Goal: Communication & Community: Answer question/provide support

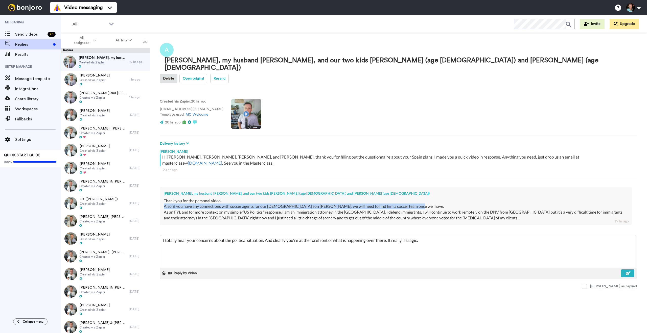
type textarea "x"
click at [452, 236] on textarea "I totally hear your concerns about the political situation. And clearly you're …" at bounding box center [398, 252] width 477 height 32
type textarea "I totally hear your concerns about the political situation. And clearly you're …"
type textarea "x"
type textarea "I totally hear your concerns about the political situation. And clearly you're …"
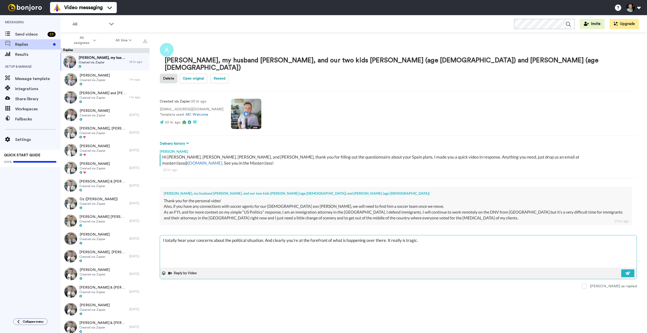
type textarea "x"
type textarea "I totally hear your concerns about the political situation. And clearly you're …"
type textarea "x"
type textarea "I totally hear your concerns about the political situation. And clearly you're …"
type textarea "x"
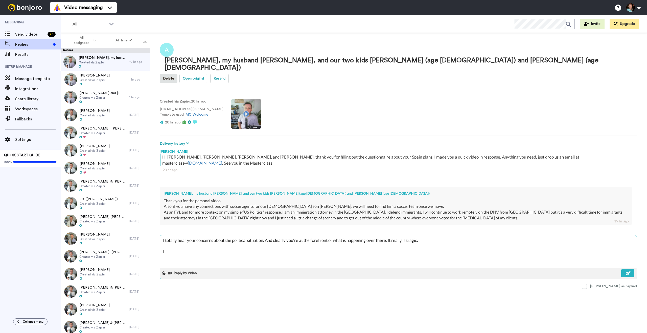
type textarea "I totally hear your concerns about the political situation. And clearly you're …"
type textarea "x"
type textarea "I totally hear your concerns about the political situation. And clearly you're …"
type textarea "x"
type textarea "I totally hear your concerns about the political situation. And clearly you're …"
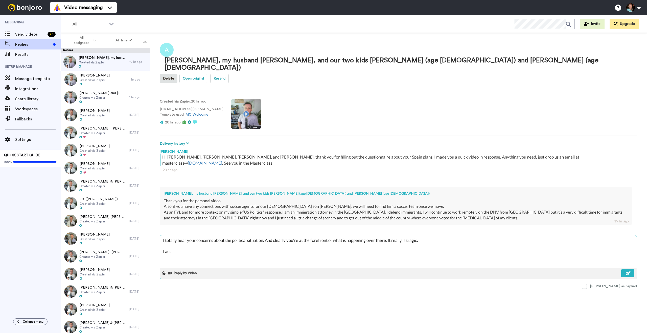
type textarea "x"
type textarea "I totally hear your concerns about the political situation. And clearly you're …"
type textarea "x"
type textarea "I totally hear your concerns about the political situation. And clearly you're …"
type textarea "x"
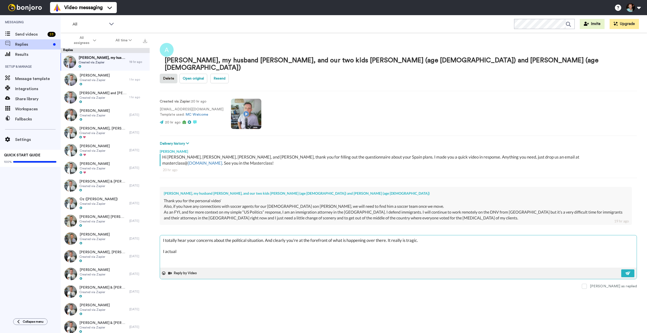
type textarea "I totally hear your concerns about the political situation. And clearly you're …"
type textarea "x"
type textarea "I totally hear your concerns about the political situation. And clearly you're …"
type textarea "x"
type textarea "I totally hear your concerns about the political situation. And clearly you're …"
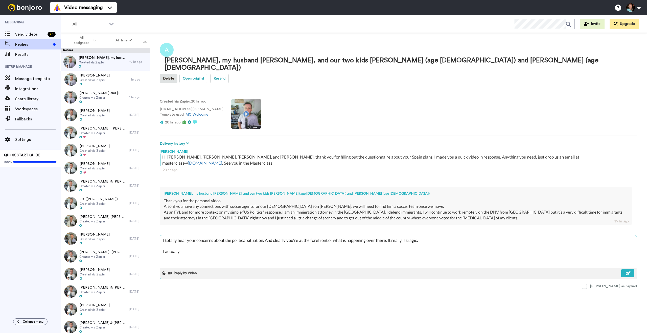
type textarea "x"
type textarea "I totally hear your concerns about the political situation. And clearly you're …"
type textarea "x"
type textarea "I totally hear your concerns about the political situation. And clearly you're …"
type textarea "x"
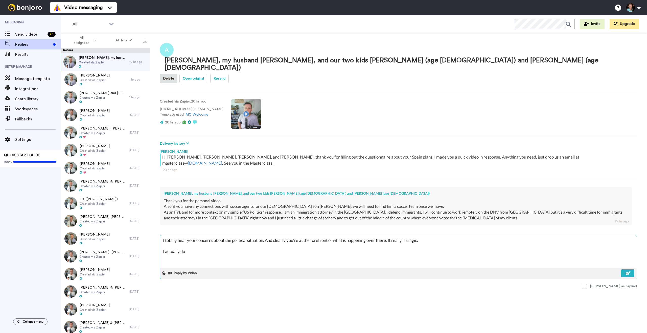
type textarea "I totally hear your concerns about the political situation. And clearly you're …"
type textarea "x"
type textarea "I totally hear your concerns about the political situation. And clearly you're …"
type textarea "x"
type textarea "I totally hear your concerns about the political situation. And clearly you're …"
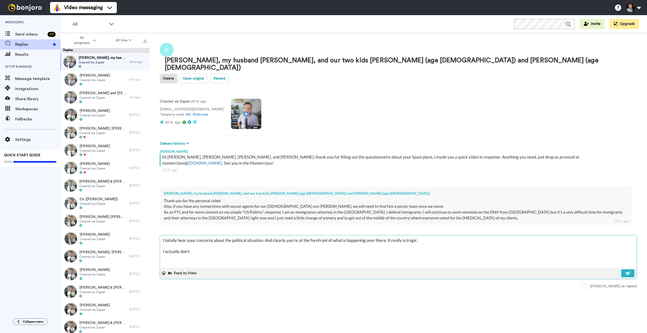
type textarea "x"
type textarea "I totally hear your concerns about the political situation. And clearly you're …"
type textarea "x"
type textarea "I totally hear your concerns about the political situation. And clearly you're …"
type textarea "x"
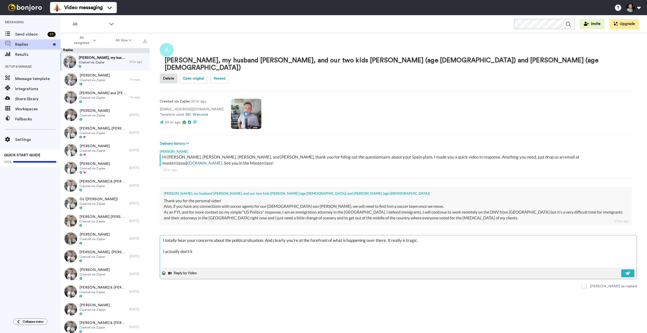
type textarea "I totally hear your concerns about the political situation. And clearly you're …"
type textarea "x"
type textarea "I totally hear your concerns about the political situation. And clearly you're …"
type textarea "x"
type textarea "I totally hear your concerns about the political situation. And clearly you're …"
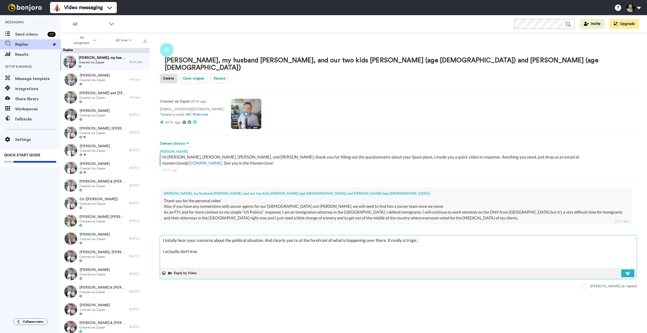
type textarea "x"
type textarea "I totally hear your concerns about the political situation. And clearly you're …"
type textarea "x"
type textarea "I totally hear your concerns about the political situation. And clearly you're …"
type textarea "x"
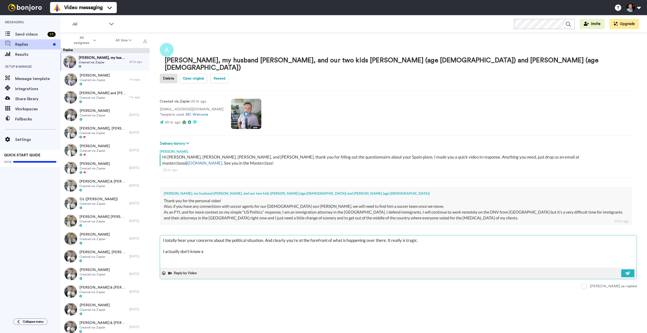
type textarea "I totally hear your concerns about the political situation. And clearly you're …"
type textarea "x"
type textarea "I totally hear your concerns about the political situation. And clearly you're …"
type textarea "x"
type textarea "I totally hear your concerns about the political situation. And clearly you're …"
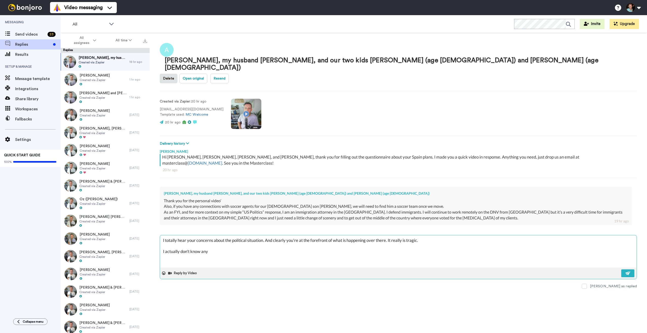
type textarea "x"
type textarea "I totally hear your concerns about the political situation. And clearly you're …"
type textarea "x"
type textarea "I totally hear your concerns about the political situation. And clearly you're …"
type textarea "x"
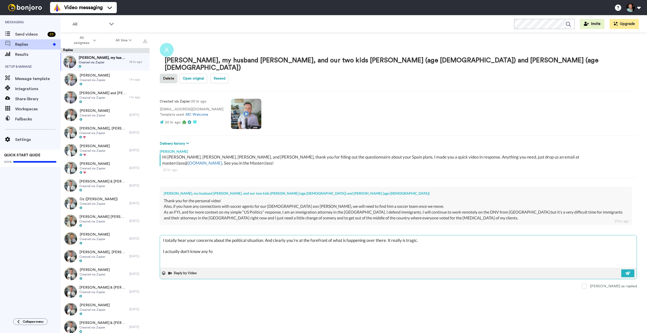
type textarea "I totally hear your concerns about the political situation. And clearly you're …"
type textarea "x"
type textarea "I totally hear your concerns about the political situation. And clearly you're …"
type textarea "x"
type textarea "I totally hear your concerns about the political situation. And clearly you're …"
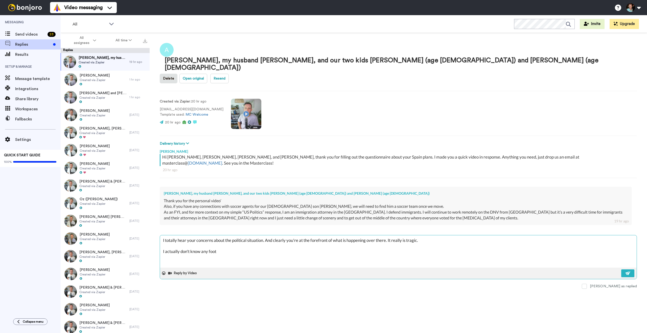
type textarea "x"
type textarea "I totally hear your concerns about the political situation. And clearly you're …"
type textarea "x"
type textarea "I totally hear your concerns about the political situation. And clearly you're …"
type textarea "x"
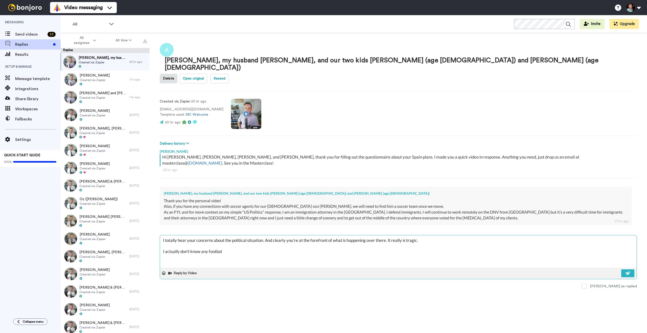
type textarea "I totally hear your concerns about the political situation. And clearly you're …"
type textarea "x"
type textarea "I totally hear your concerns about the political situation. And clearly you're …"
type textarea "x"
type textarea "I totally hear your concerns about the political situation. And clearly you're …"
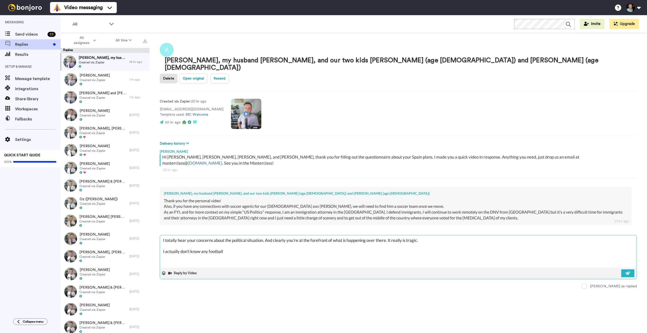
type textarea "x"
type textarea "I totally hear your concerns about the political situation. And clearly you're …"
type textarea "x"
type textarea "I totally hear your concerns about the political situation. And clearly you're …"
type textarea "x"
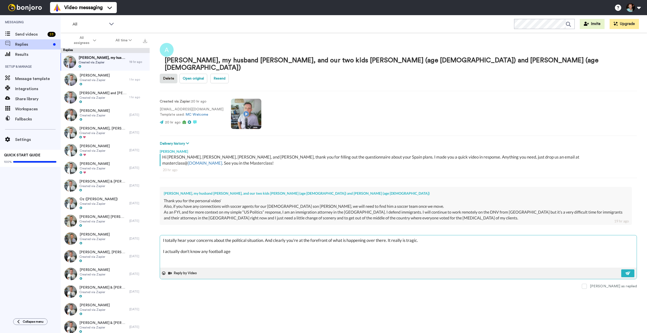
type textarea "I totally hear your concerns about the political situation. And clearly you're …"
type textarea "x"
type textarea "I totally hear your concerns about the political situation. And clearly you're …"
type textarea "x"
type textarea "I totally hear your concerns about the political situation. And clearly you're …"
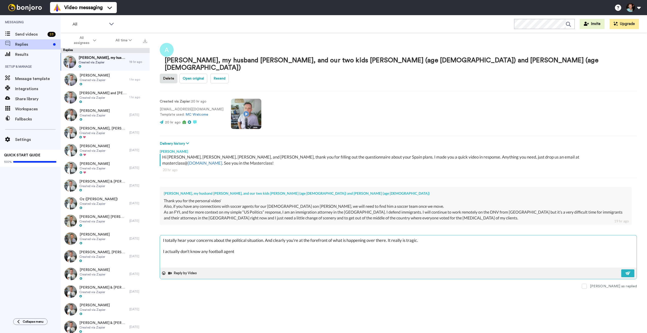
type textarea "x"
type textarea "I totally hear your concerns about the political situation. And clearly you're …"
type textarea "x"
type textarea "I totally hear your concerns about the political situation. And clearly you're …"
type textarea "x"
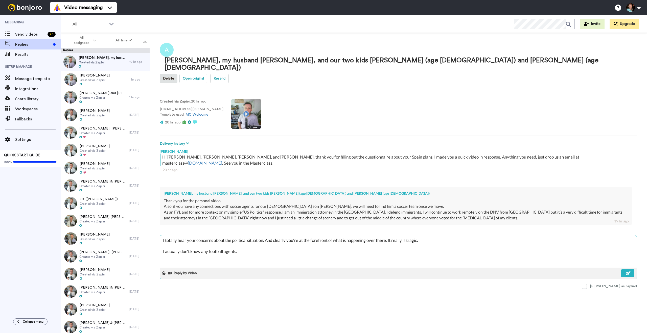
type textarea "I totally hear your concerns about the political situation. And clearly you're …"
type textarea "x"
type textarea "I totally hear your concerns about the political situation. And clearly you're …"
type textarea "x"
type textarea "I totally hear your concerns about the political situation. And clearly you're …"
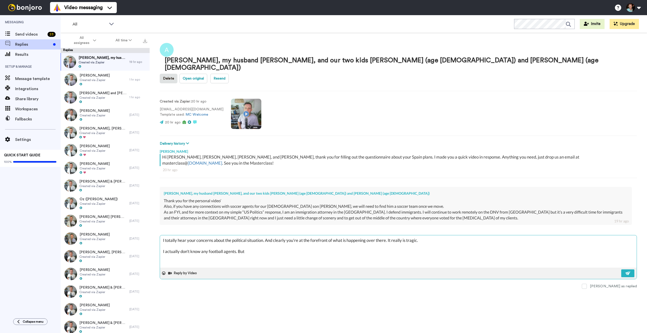
type textarea "x"
type textarea "I totally hear your concerns about the political situation. And clearly you're …"
type textarea "x"
type textarea "I totally hear your concerns about the political situation. And clearly you're …"
type textarea "x"
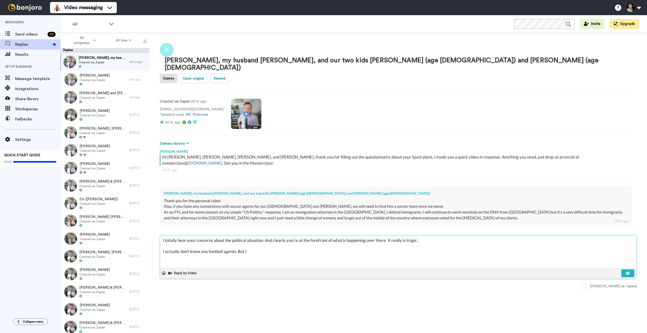
type textarea "I totally hear your concerns about the political situation. And clearly you're …"
type textarea "x"
type textarea "I totally hear your concerns about the political situation. And clearly you're …"
type textarea "x"
type textarea "I totally hear your concerns about the political situation. And clearly you're …"
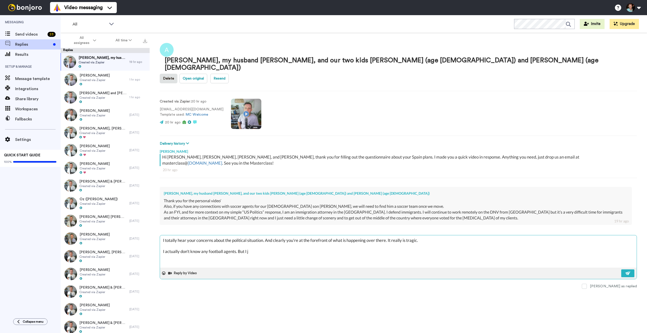
type textarea "x"
type textarea "I totally hear your concerns about the political situation. And clearly you're …"
type textarea "x"
type textarea "I totally hear your concerns about the political situation. And clearly you're …"
type textarea "x"
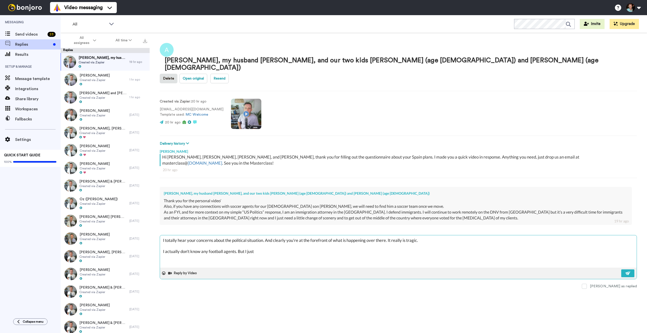
type textarea "I totally hear your concerns about the political situation. And clearly you're …"
type textarea "x"
type textarea "I totally hear your concerns about the political situation. And clearly you're …"
type textarea "x"
type textarea "I totally hear your concerns about the political situation. And clearly you're …"
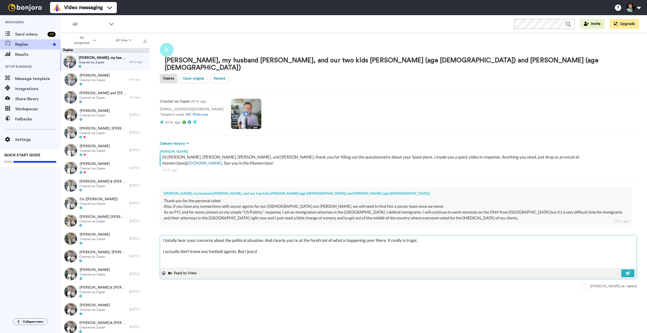
type textarea "x"
type textarea "I totally hear your concerns about the political situation. And clearly you're …"
type textarea "x"
type textarea "I totally hear your concerns about the political situation. And clearly you're …"
type textarea "x"
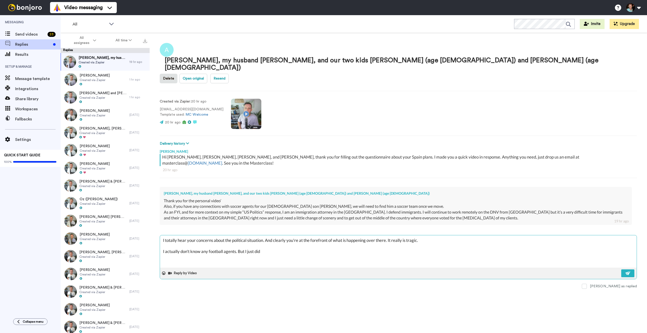
type textarea "I totally hear your concerns about the political situation. And clearly you're …"
type textarea "x"
type textarea "I totally hear your concerns about the political situation. And clearly you're …"
type textarea "x"
type textarea "I totally hear your concerns about the political situation. And clearly you're …"
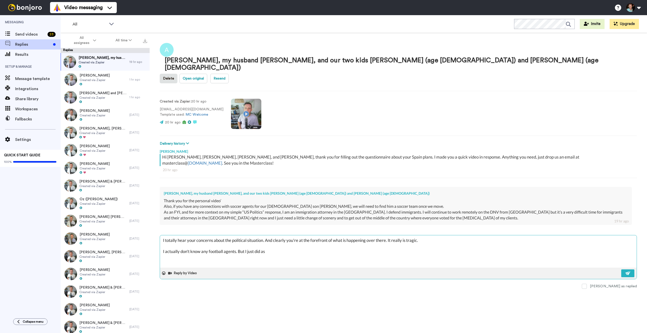
type textarea "x"
type textarea "I totally hear your concerns about the political situation. And clearly you're …"
type textarea "x"
type textarea "I totally hear your concerns about the political situation. And clearly you're …"
type textarea "x"
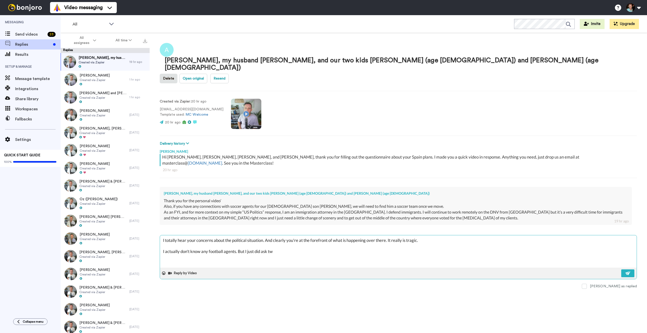
type textarea "I totally hear your concerns about the political situation. And clearly you're …"
type textarea "x"
type textarea "I totally hear your concerns about the political situation. And clearly you're …"
type textarea "x"
type textarea "I totally hear your concerns about the political situation. And clearly you're …"
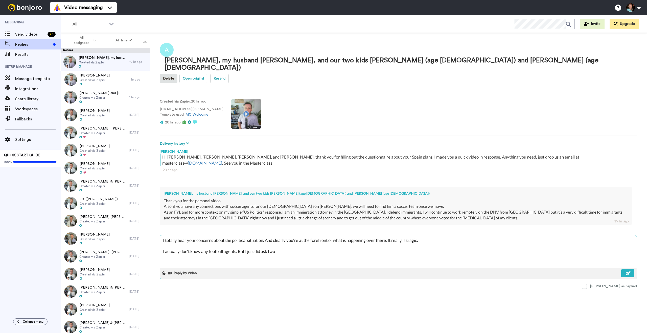
type textarea "x"
type textarea "I totally hear your concerns about the political situation. And clearly you're …"
type textarea "x"
type textarea "I totally hear your concerns about the political situation. And clearly you're …"
type textarea "x"
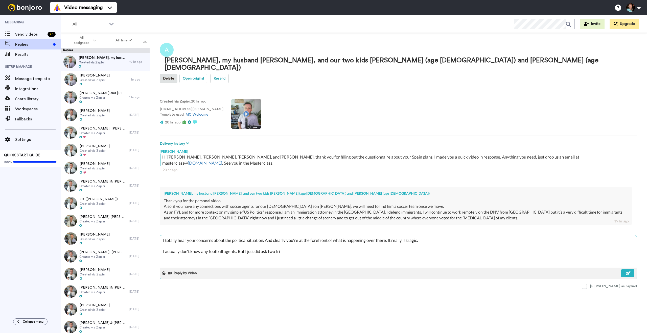
type textarea "I totally hear your concerns about the political situation. And clearly you're …"
type textarea "x"
type textarea "I totally hear your concerns about the political situation. And clearly you're …"
type textarea "x"
type textarea "I totally hear your concerns about the political situation. And clearly you're …"
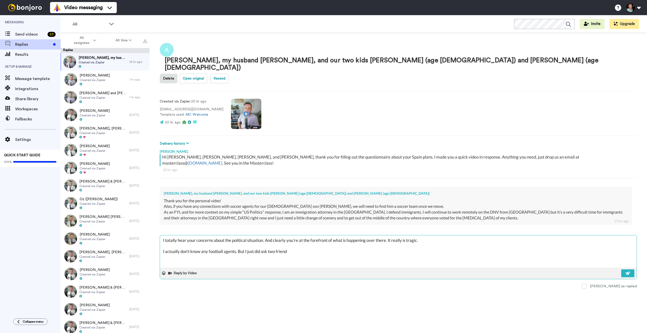
type textarea "x"
type textarea "I totally hear your concerns about the political situation. And clearly you're …"
type textarea "x"
type textarea "I totally hear your concerns about the political situation. And clearly you're …"
type textarea "x"
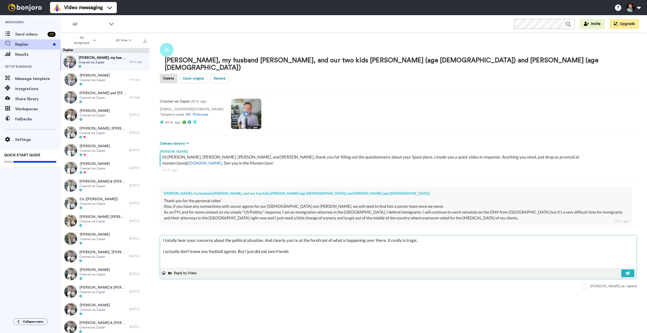
type textarea "I totally hear your concerns about the political situation. And clearly you're …"
type textarea "x"
type textarea "I totally hear your concerns about the political situation. And clearly you're …"
type textarea "x"
type textarea "I totally hear your concerns about the political situation. And clearly you're …"
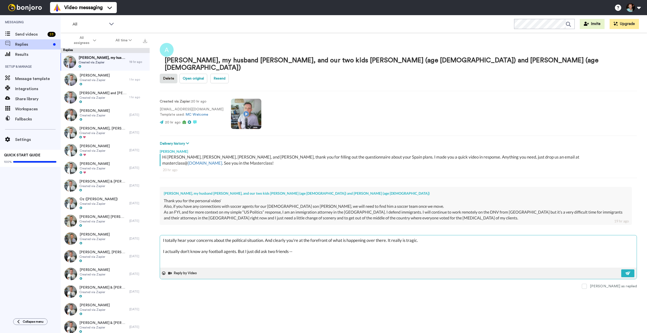
type textarea "x"
type textarea "I totally hear your concerns about the political situation. And clearly you're …"
type textarea "x"
type textarea "I totally hear your concerns about the political situation. And clearly you're …"
type textarea "x"
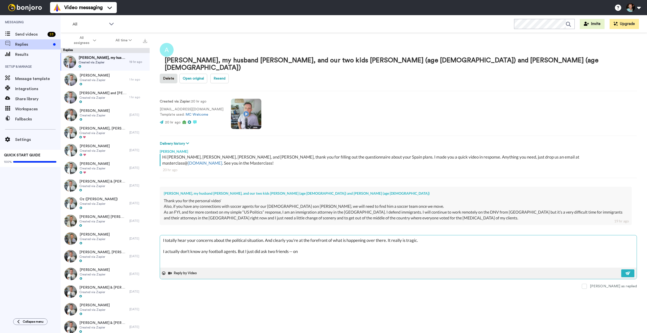
type textarea "I totally hear your concerns about the political situation. And clearly you're …"
type textarea "x"
type textarea "I totally hear your concerns about the political situation. And clearly you're …"
type textarea "x"
type textarea "I totally hear your concerns about the political situation. And clearly you're …"
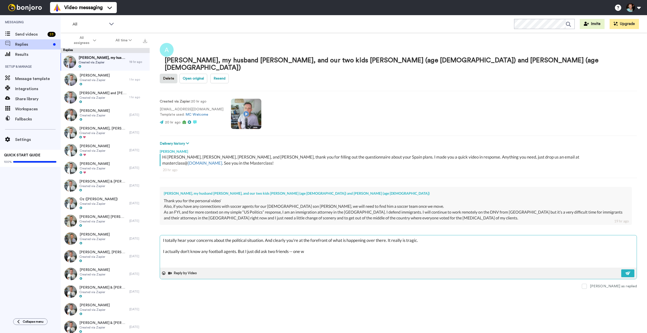
type textarea "x"
type textarea "I totally hear your concerns about the political situation. And clearly you're …"
type textarea "x"
type textarea "I totally hear your concerns about the political situation. And clearly you're …"
type textarea "x"
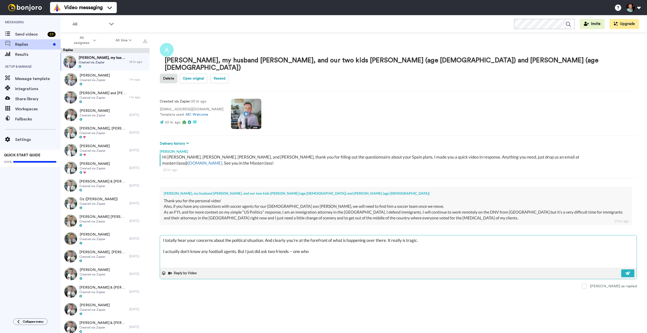
type textarea "I totally hear your concerns about the political situation. And clearly you're …"
type textarea "x"
type textarea "I totally hear your concerns about the political situation. And clearly you're …"
type textarea "x"
type textarea "I totally hear your concerns about the political situation. And clearly you're …"
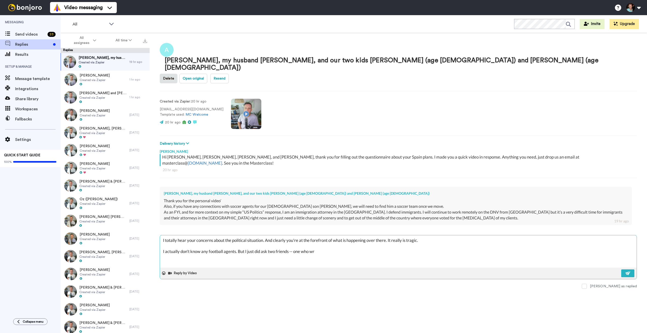
type textarea "x"
type textarea "I totally hear your concerns about the political situation. And clearly you're …"
type textarea "x"
type textarea "I totally hear your concerns about the political situation. And clearly you're …"
type textarea "x"
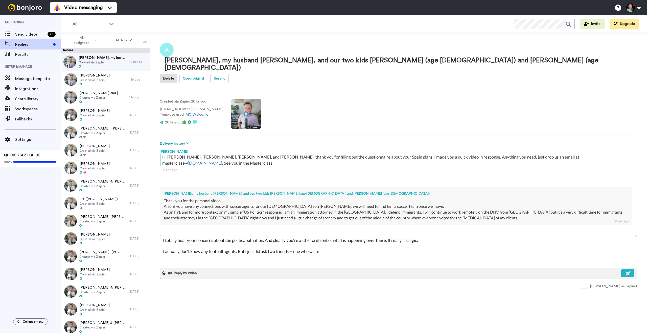
type textarea "I totally hear your concerns about the political situation. And clearly you're …"
type textarea "x"
type textarea "I totally hear your concerns about the political situation. And clearly you're …"
type textarea "x"
type textarea "I totally hear your concerns about the political situation. And clearly you're …"
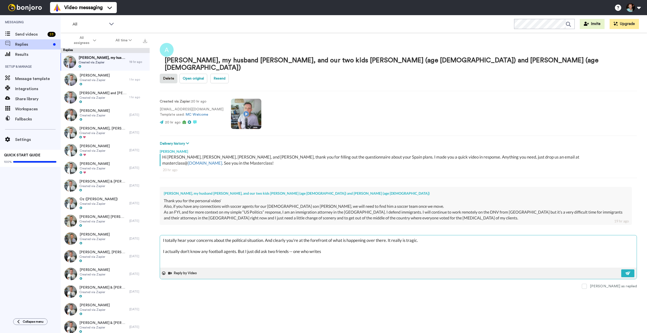
type textarea "x"
type textarea "I totally hear your concerns about the political situation. And clearly you're …"
type textarea "x"
type textarea "I totally hear your concerns about the political situation. And clearly you're …"
type textarea "x"
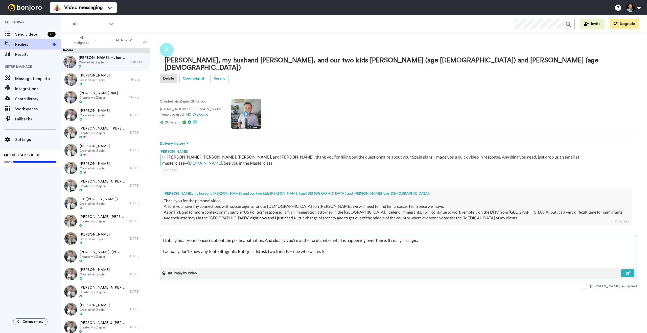
type textarea "I totally hear your concerns about the political situation. And clearly you're …"
type textarea "x"
type textarea "I totally hear your concerns about the political situation. And clearly you're …"
type textarea "x"
type textarea "I totally hear your concerns about the political situation. And clearly you're …"
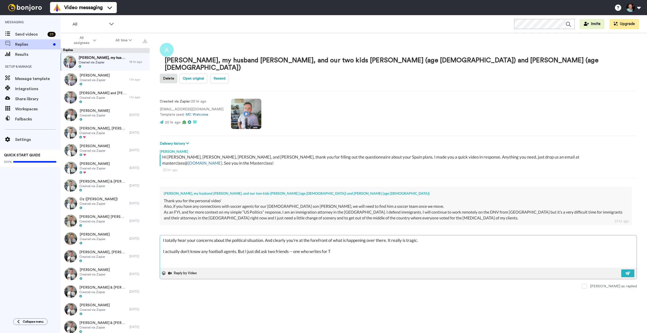
type textarea "x"
type textarea "I totally hear your concerns about the political situation. And clearly you're …"
type textarea "x"
type textarea "I totally hear your concerns about the political situation. And clearly you're …"
type textarea "x"
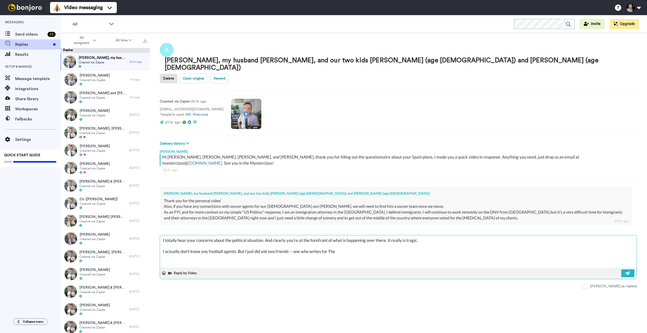
type textarea "I totally hear your concerns about the political situation. And clearly you're …"
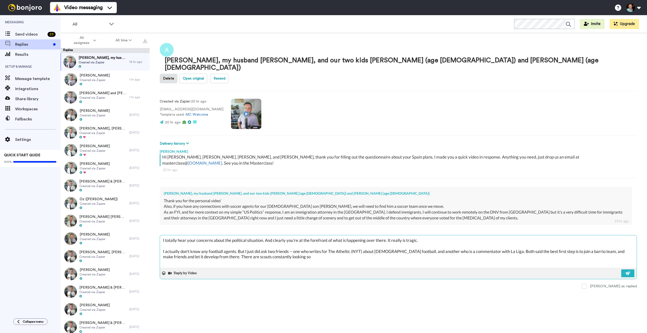
click at [351, 236] on textarea "I totally hear your concerns about the political situation. And clearly you're …" at bounding box center [398, 252] width 477 height 32
click at [309, 236] on textarea "I totally hear your concerns about the political situation. And clearly you're …" at bounding box center [398, 252] width 477 height 32
drag, startPoint x: 311, startPoint y: 222, endPoint x: 276, endPoint y: 223, distance: 35.1
click at [276, 236] on textarea "I totally hear your concerns about the political situation. And clearly you're …" at bounding box center [398, 252] width 477 height 32
